Goal: Communication & Community: Answer question/provide support

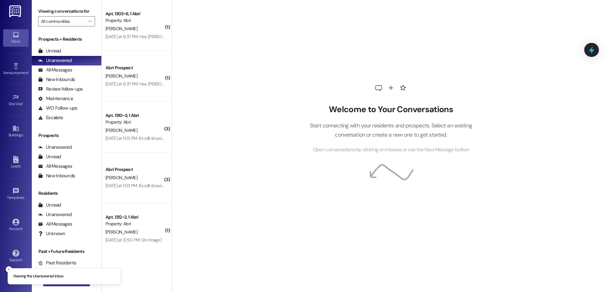
click at [65, 285] on button " New Message" at bounding box center [66, 281] width 47 height 10
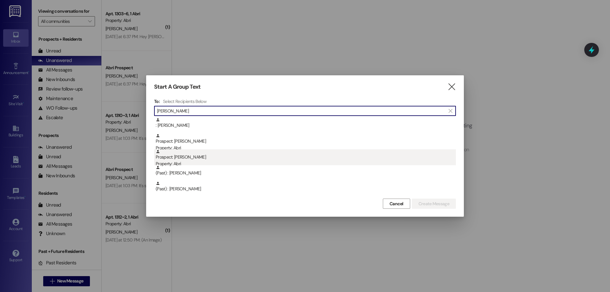
type input "wesley"
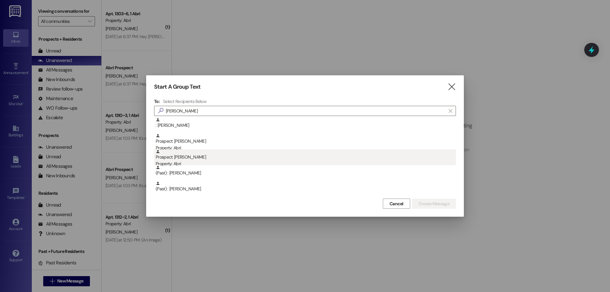
click at [243, 149] on div "Prospect: Wesley Moldenhauer Property: Abri" at bounding box center [306, 158] width 300 height 18
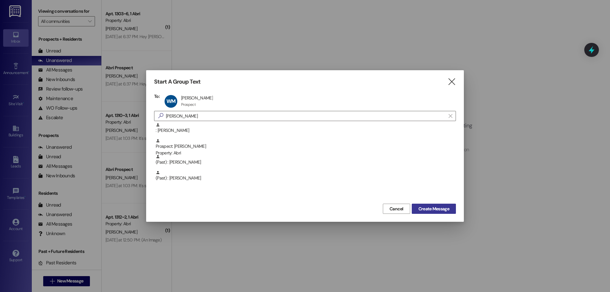
click at [419, 204] on button "Create Message" at bounding box center [434, 209] width 44 height 10
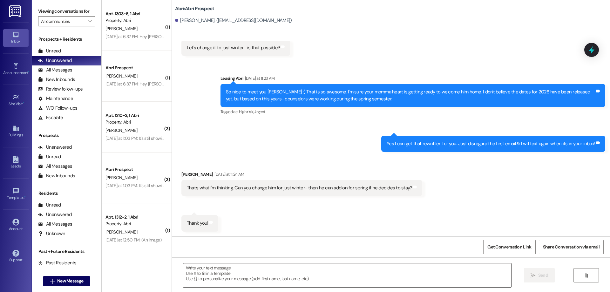
click at [270, 273] on textarea at bounding box center [347, 275] width 328 height 24
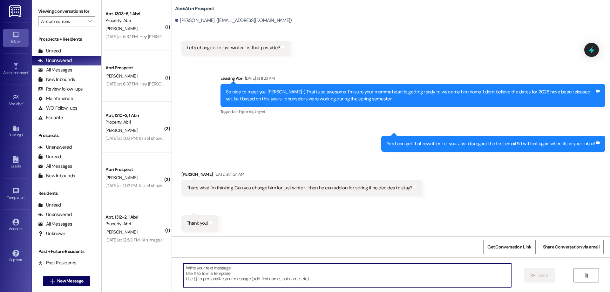
scroll to position [352, 0]
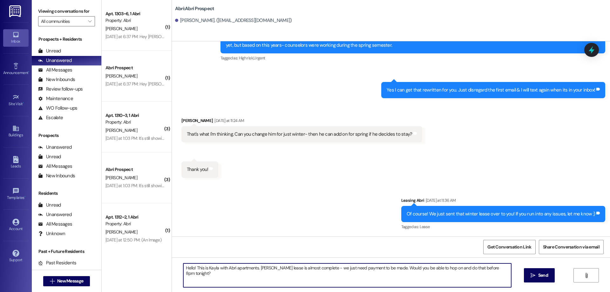
type textarea "Hello! This is Kayla with Abri apartments. Wesley's lease is almost complete - …"
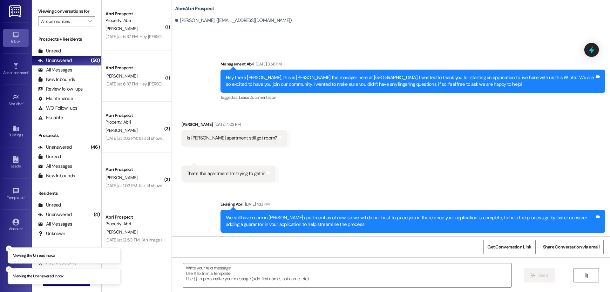
scroll to position [23635, 0]
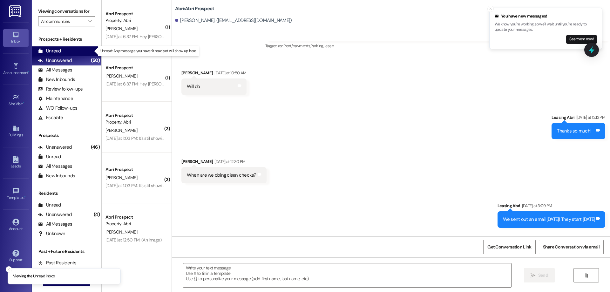
click at [70, 53] on div "Unread (0)" at bounding box center [67, 51] width 70 height 10
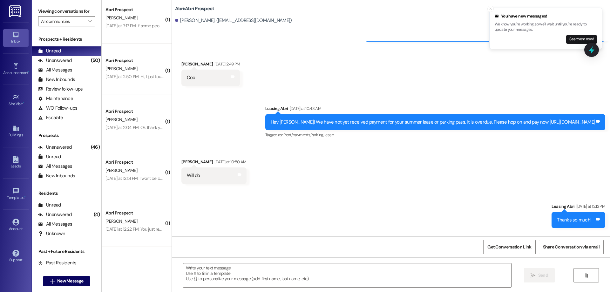
scroll to position [0, 0]
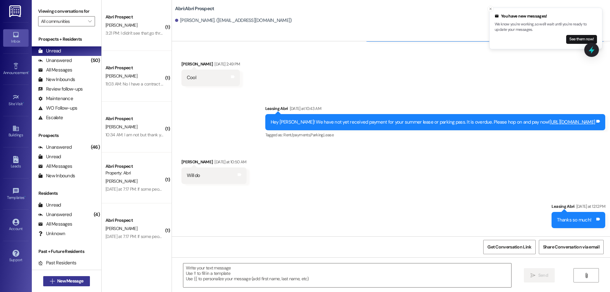
click at [74, 280] on span "New Message" at bounding box center [70, 281] width 26 height 7
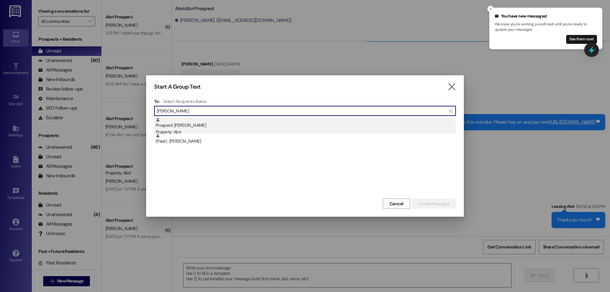
type input "drew mol"
click at [208, 130] on div "Property: Abri" at bounding box center [306, 132] width 300 height 7
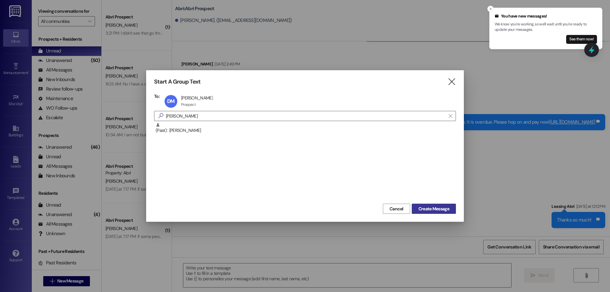
click at [446, 210] on span "Create Message" at bounding box center [433, 208] width 31 height 7
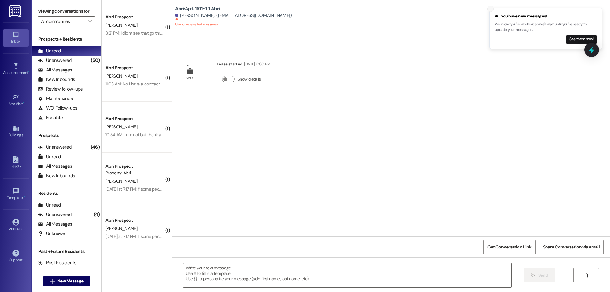
click at [487, 11] on button "Close toast" at bounding box center [490, 9] width 6 height 6
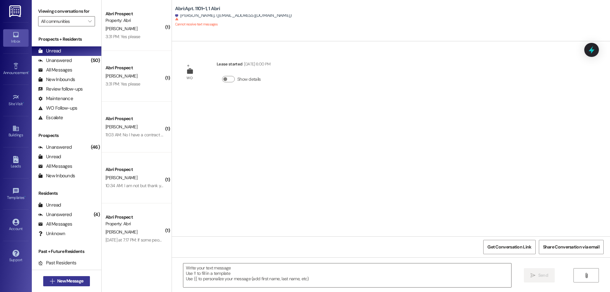
click at [71, 282] on span "New Message" at bounding box center [70, 281] width 26 height 7
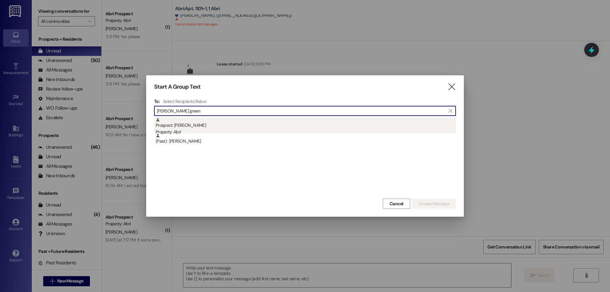
type input "payne green"
click at [201, 126] on div "Prospect: Payne Green Property: Abri" at bounding box center [306, 127] width 300 height 18
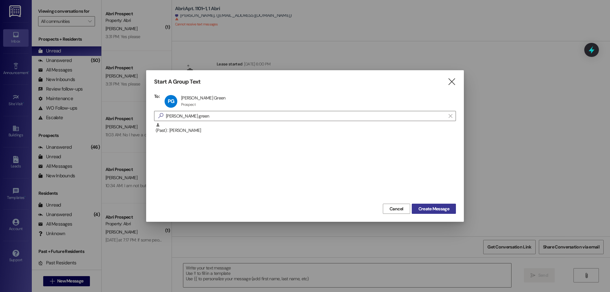
click at [431, 212] on span "Create Message" at bounding box center [433, 208] width 31 height 7
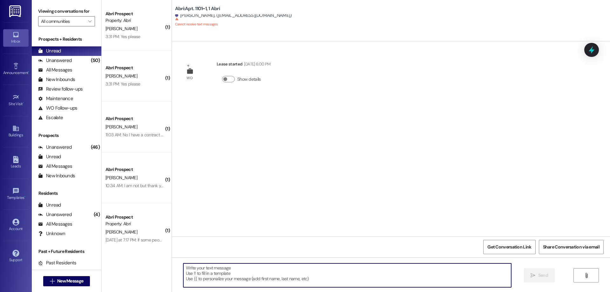
click at [226, 273] on textarea at bounding box center [347, 275] width 328 height 24
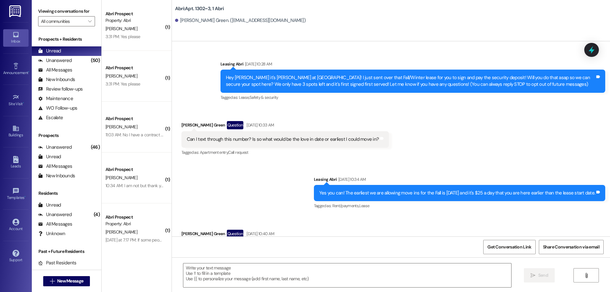
scroll to position [11008, 0]
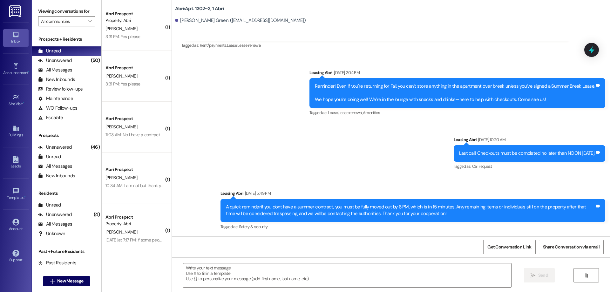
click at [226, 273] on textarea at bounding box center [347, 275] width 328 height 24
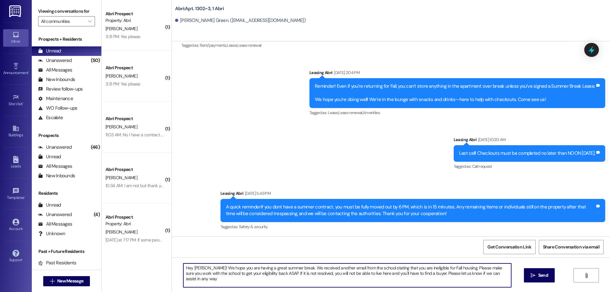
type textarea "Hey Payne! We hope you are having a great summer break. We received another ema…"
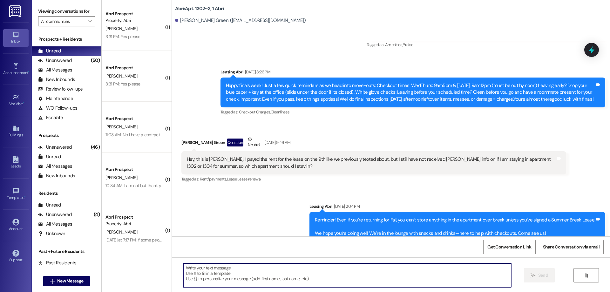
scroll to position [11059, 0]
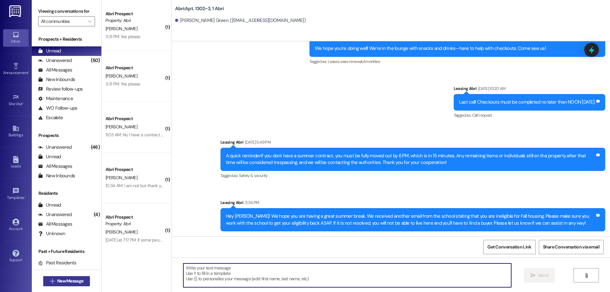
click at [75, 282] on span "New Message" at bounding box center [70, 281] width 26 height 7
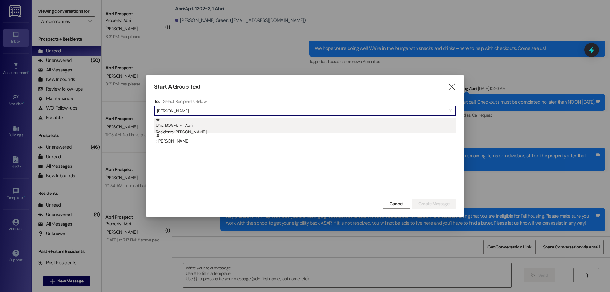
type input "nathan hink"
click at [255, 129] on div "Residents: Nathan Hinkson" at bounding box center [306, 132] width 300 height 7
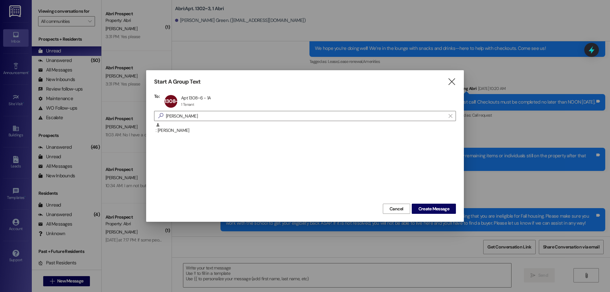
click at [424, 203] on div "Cancel Create Message" at bounding box center [305, 208] width 302 height 12
click at [426, 208] on span "Create Message" at bounding box center [433, 208] width 31 height 7
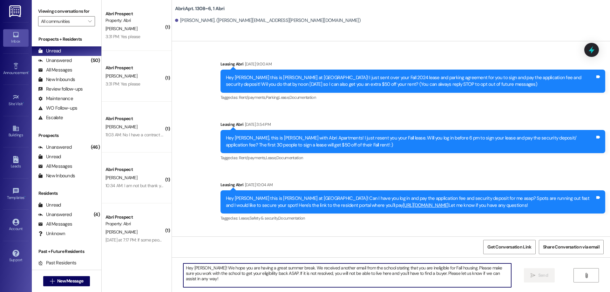
scroll to position [10517, 0]
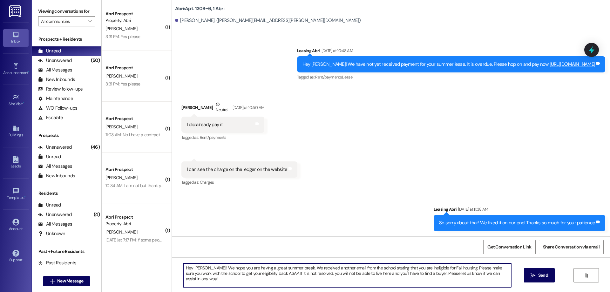
click at [197, 268] on textarea "Hey Payne! We hope you are having a great summer break. We received another ema…" at bounding box center [347, 275] width 328 height 24
type textarea "Hey Nathan! We hope you are having a great summer break. We received another em…"
click at [530, 277] on icon "" at bounding box center [532, 275] width 5 height 5
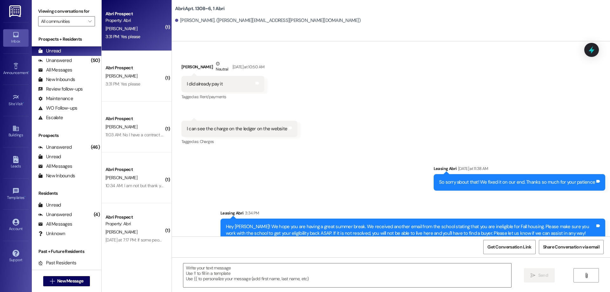
scroll to position [10472, 0]
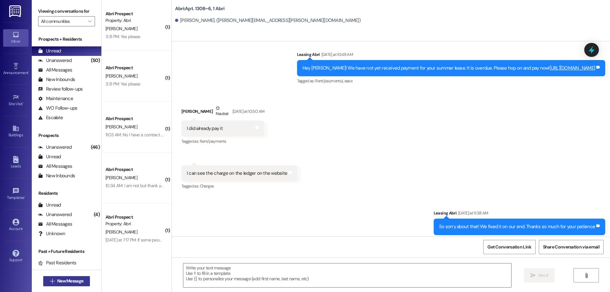
click at [67, 281] on span "New Message" at bounding box center [70, 281] width 26 height 7
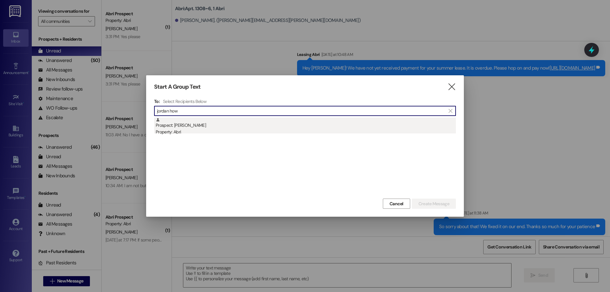
type input "jordan how"
click at [299, 118] on div "Prospect: Jordan Howell Property: Abri" at bounding box center [306, 127] width 300 height 18
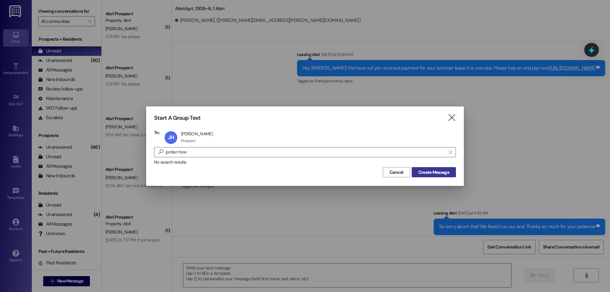
click at [427, 169] on button "Create Message" at bounding box center [434, 172] width 44 height 10
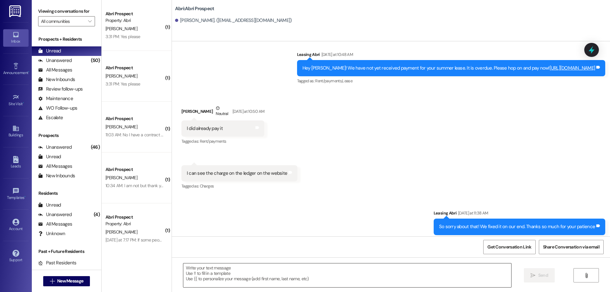
click at [289, 272] on textarea at bounding box center [347, 275] width 328 height 24
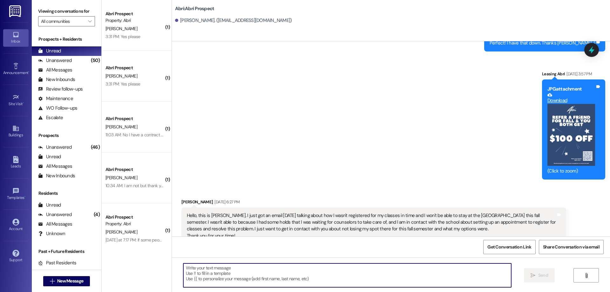
paste textarea "Hey Payne! We hope you are having a great summer break. We received another ema…"
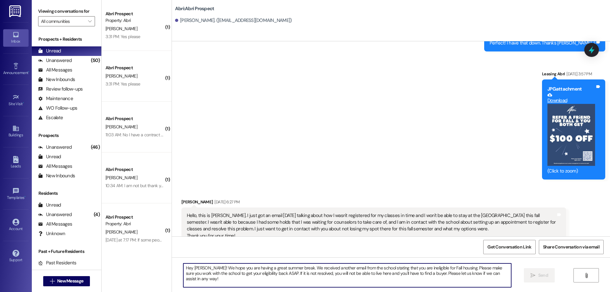
scroll to position [789, 0]
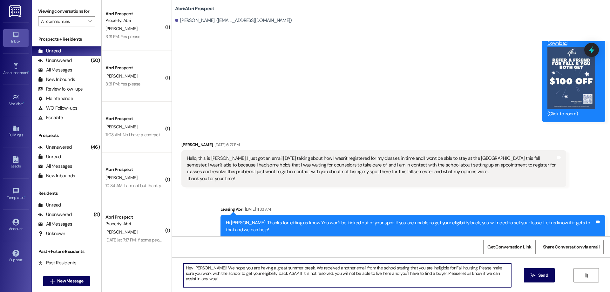
click at [195, 269] on textarea "Hey Payne! We hope you are having a great summer break. We received another ema…" at bounding box center [347, 275] width 328 height 24
type textarea "Hey Jordan! We hope you are having a great summer break. We received another em…"
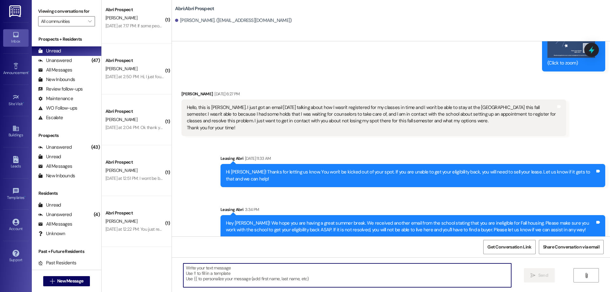
scroll to position [0, 0]
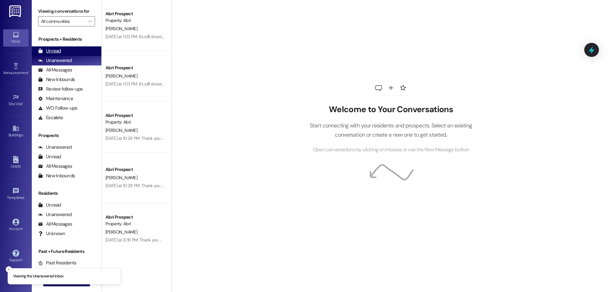
click at [55, 52] on div "Unread" at bounding box center [49, 51] width 23 height 7
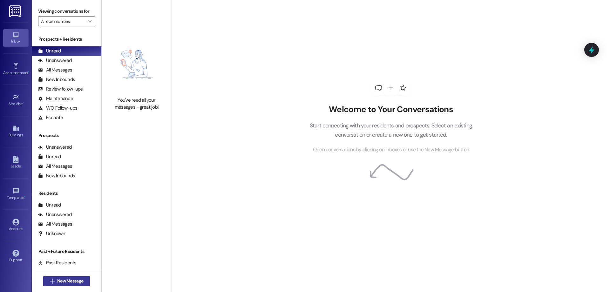
click at [86, 278] on button " New Message" at bounding box center [66, 281] width 47 height 10
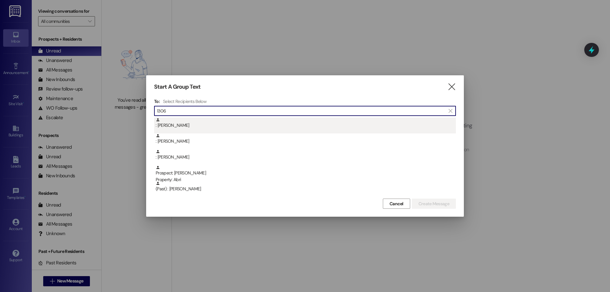
type input "1306"
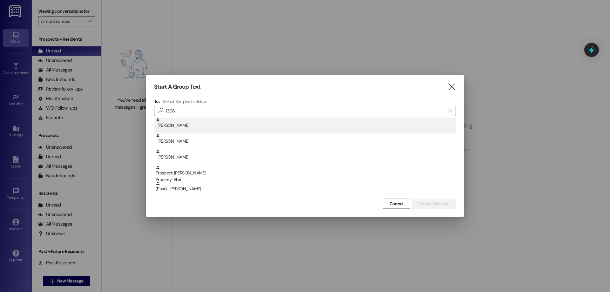
click at [208, 126] on div ": Lander Jamison" at bounding box center [306, 123] width 300 height 11
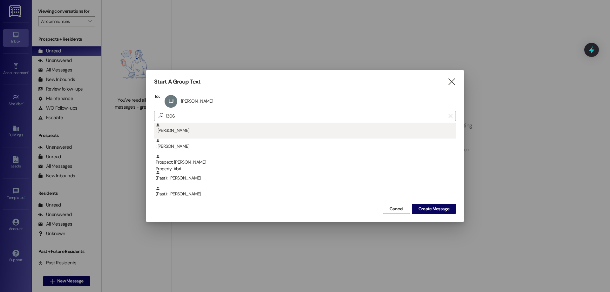
click at [208, 129] on div ": [PERSON_NAME]" at bounding box center [306, 128] width 300 height 11
click at [209, 132] on div ": Andrew Crawford" at bounding box center [306, 128] width 300 height 11
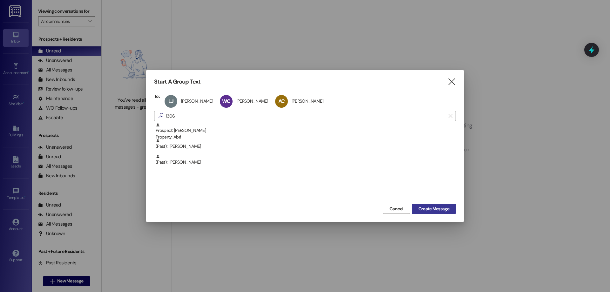
click at [426, 209] on span "Create Message" at bounding box center [433, 208] width 31 height 7
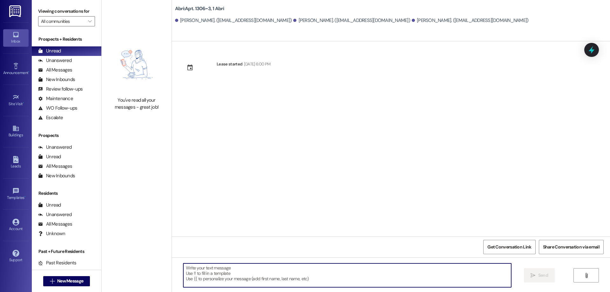
click at [294, 282] on textarea at bounding box center [347, 275] width 328 height 24
type textarea "H"
click at [75, 282] on span "New Message" at bounding box center [70, 281] width 26 height 7
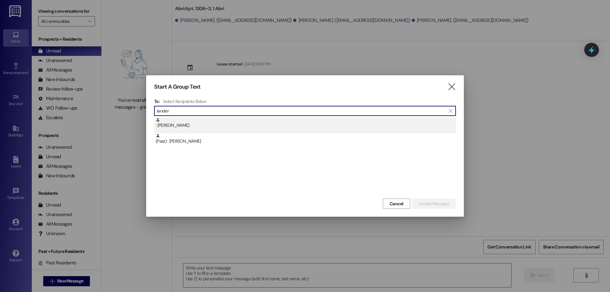
type input "lander"
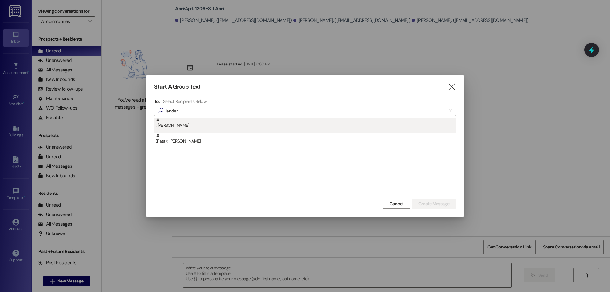
click at [212, 129] on div ": Lander Jamison" at bounding box center [306, 123] width 300 height 11
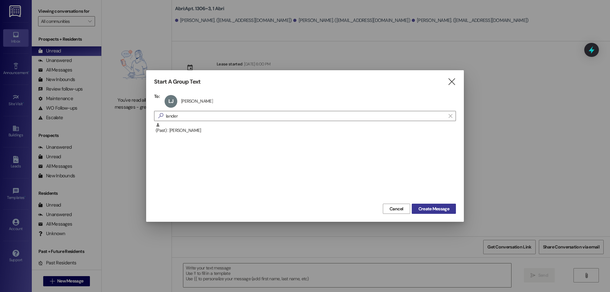
click at [431, 206] on span "Create Message" at bounding box center [433, 208] width 31 height 7
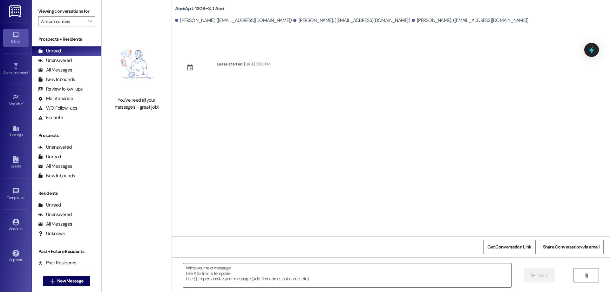
click at [278, 272] on textarea at bounding box center [347, 275] width 328 height 24
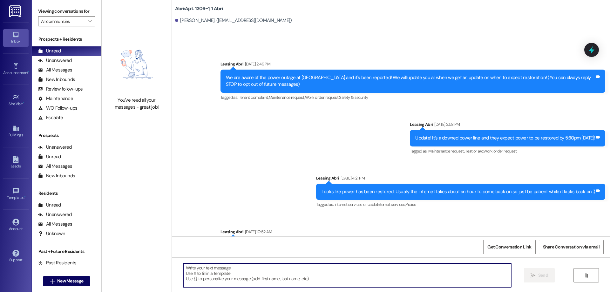
scroll to position [9571, 0]
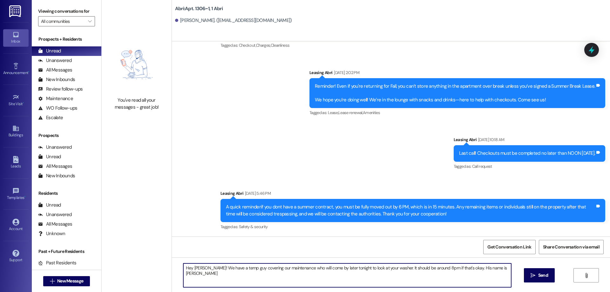
type textarea "Hey Lander! We have a temp guy covering our maintenance who will come by later …"
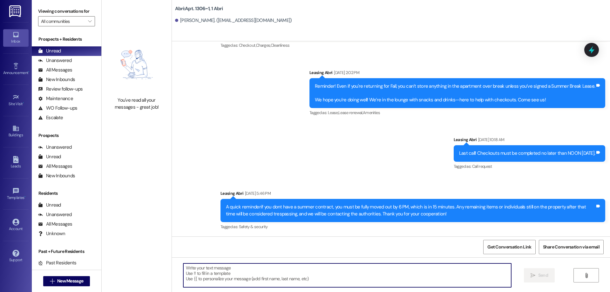
scroll to position [8446, 0]
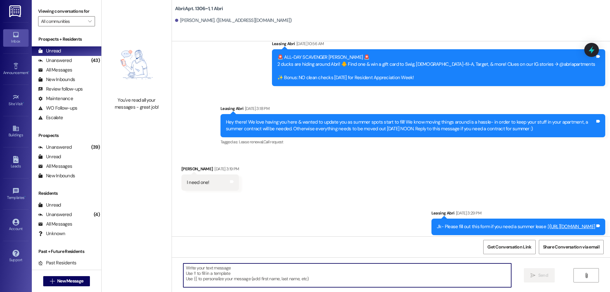
click at [265, 137] on div "Hey there! We love having you here & wanted to update you as summer spots start…" at bounding box center [412, 125] width 385 height 23
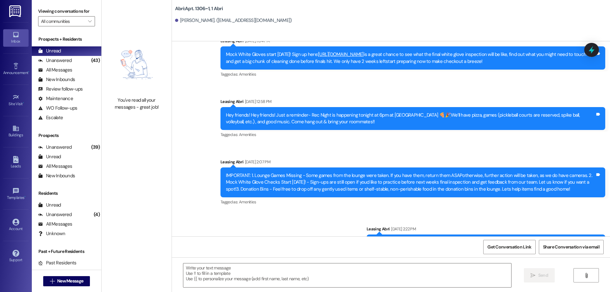
scroll to position [9616, 0]
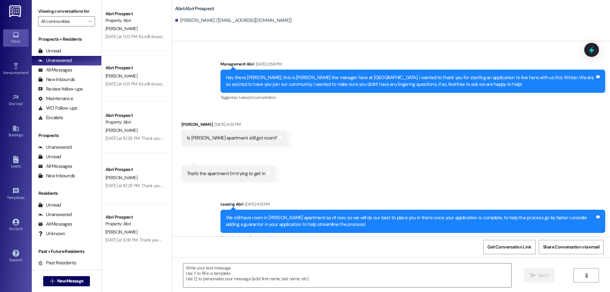
scroll to position [23635, 0]
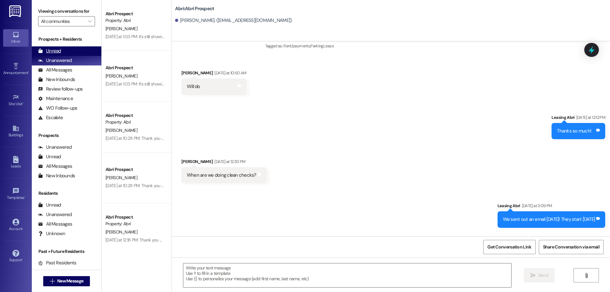
click at [60, 51] on div "Unread" at bounding box center [49, 51] width 23 height 7
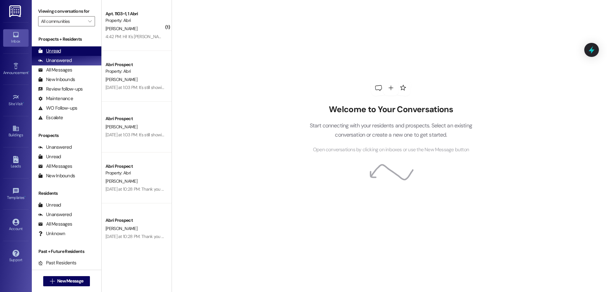
click at [68, 51] on div "Unread (0)" at bounding box center [67, 51] width 70 height 10
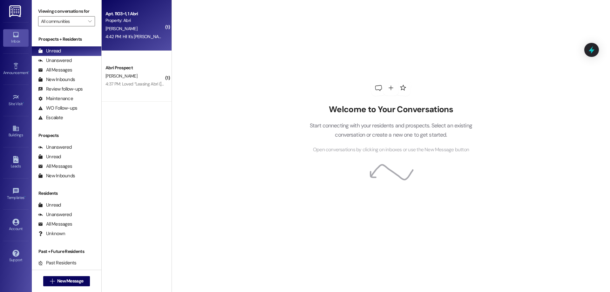
click at [137, 35] on div "4:42 PM: Hi! It's Andrew from 1105, I was sent out a move out order in the emai…" at bounding box center [309, 37] width 409 height 6
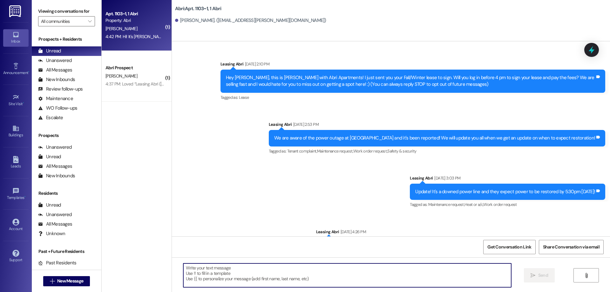
click at [301, 276] on textarea at bounding box center [347, 275] width 328 height 24
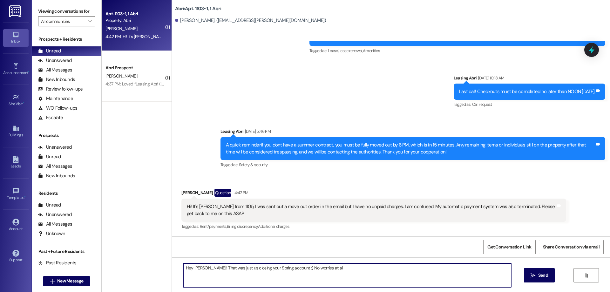
type textarea "Hey [PERSON_NAME]! That was just us closing your Spring account :) No worries a…"
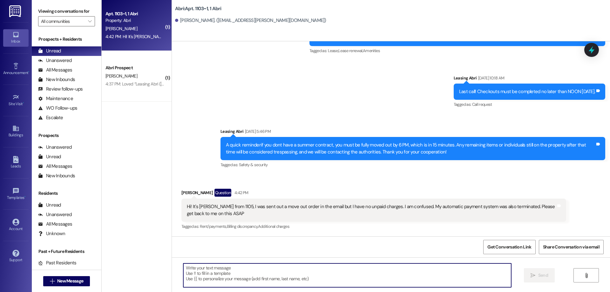
scroll to position [11661, 0]
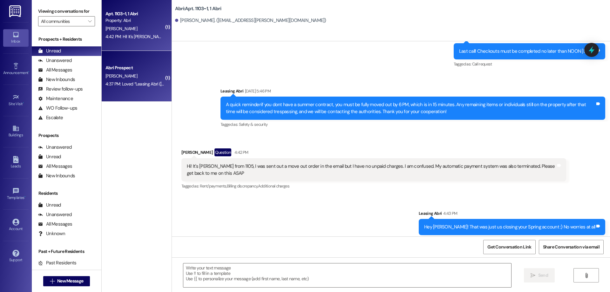
click at [130, 91] on div "Abri Prospect N. Elg 4:37 PM: Loved “Leasing Abri (Abri): Thank you for getting…" at bounding box center [137, 76] width 70 height 51
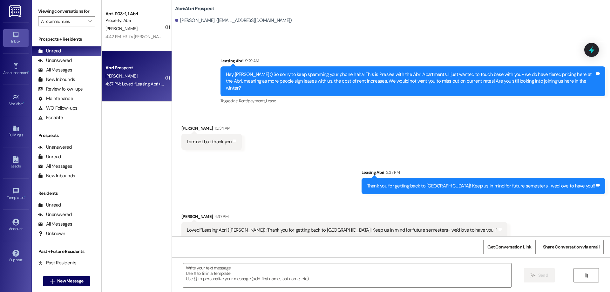
scroll to position [287, 0]
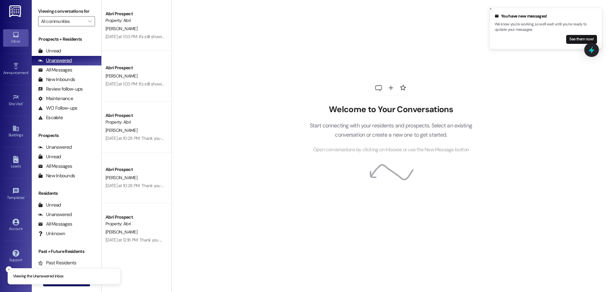
click at [59, 60] on div "Unanswered" at bounding box center [55, 60] width 34 height 7
click at [59, 51] on div "Unread" at bounding box center [49, 51] width 23 height 7
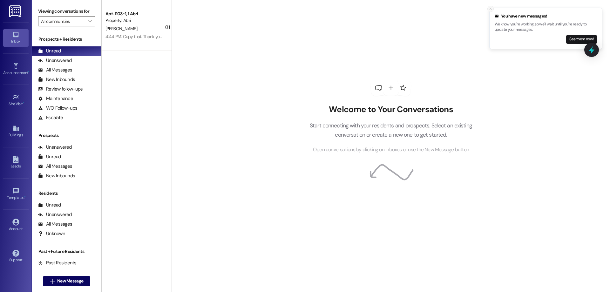
click at [488, 8] on button "Close toast" at bounding box center [490, 9] width 6 height 6
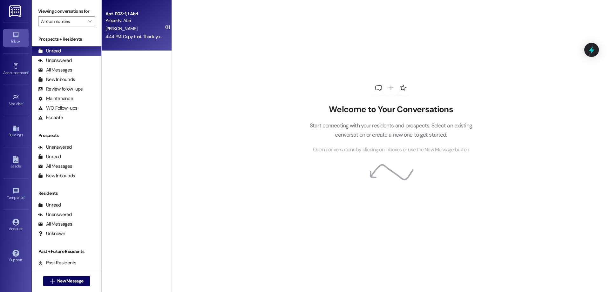
click at [134, 23] on div "Property: Abri" at bounding box center [134, 20] width 59 height 7
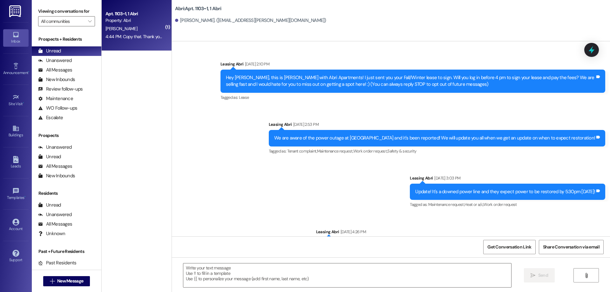
scroll to position [11759, 0]
